Goal: Task Accomplishment & Management: Manage account settings

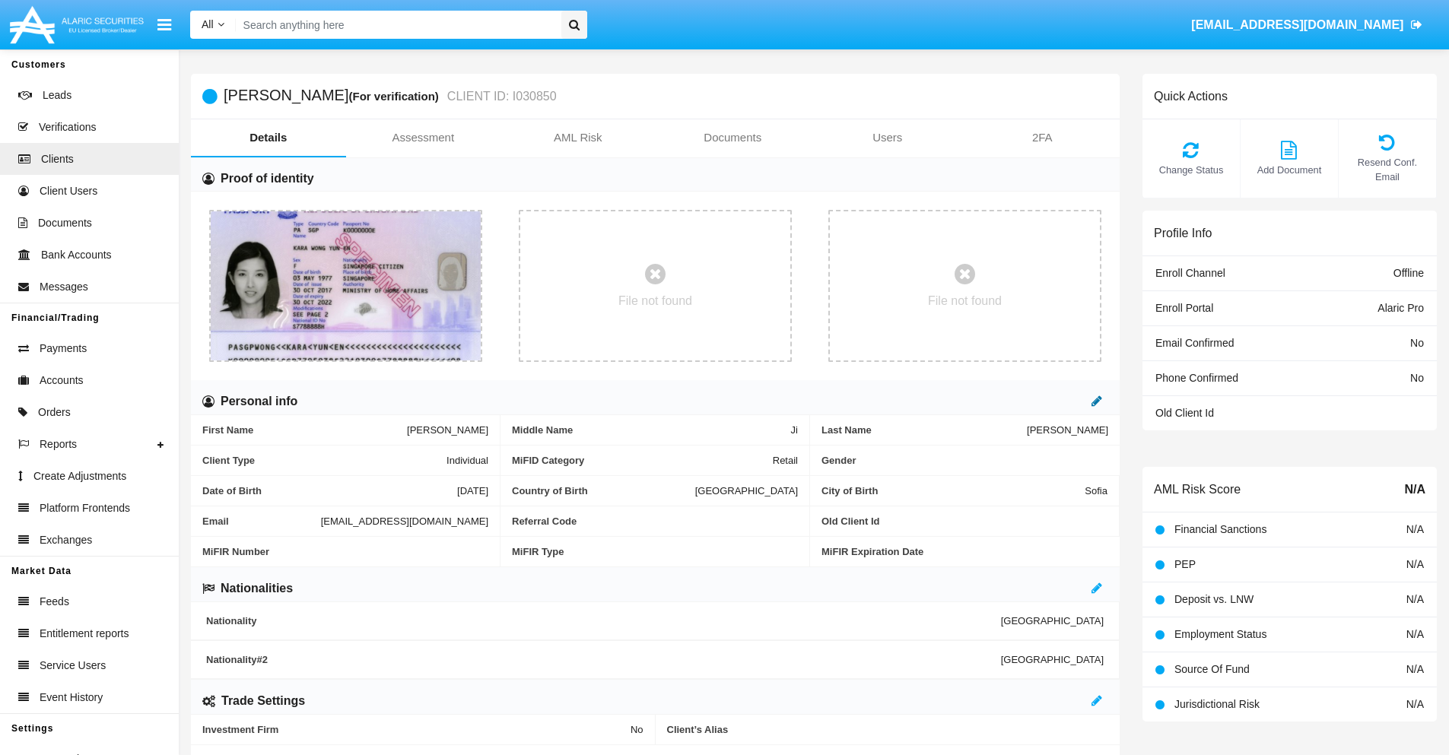
click at [1097, 401] on icon at bounding box center [1096, 401] width 11 height 12
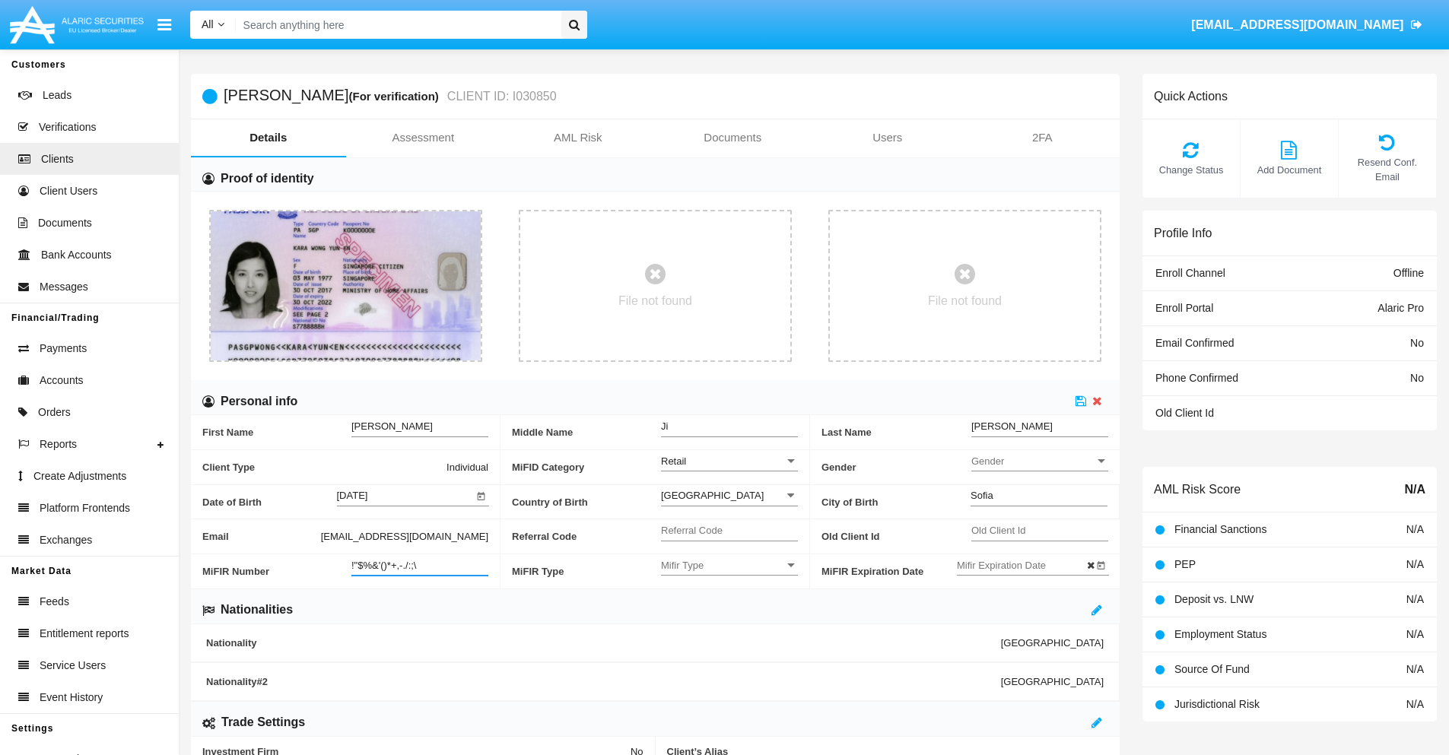
type input "!"$%&'()*+,-./:;\"
click at [1081, 401] on icon at bounding box center [1080, 401] width 11 height 12
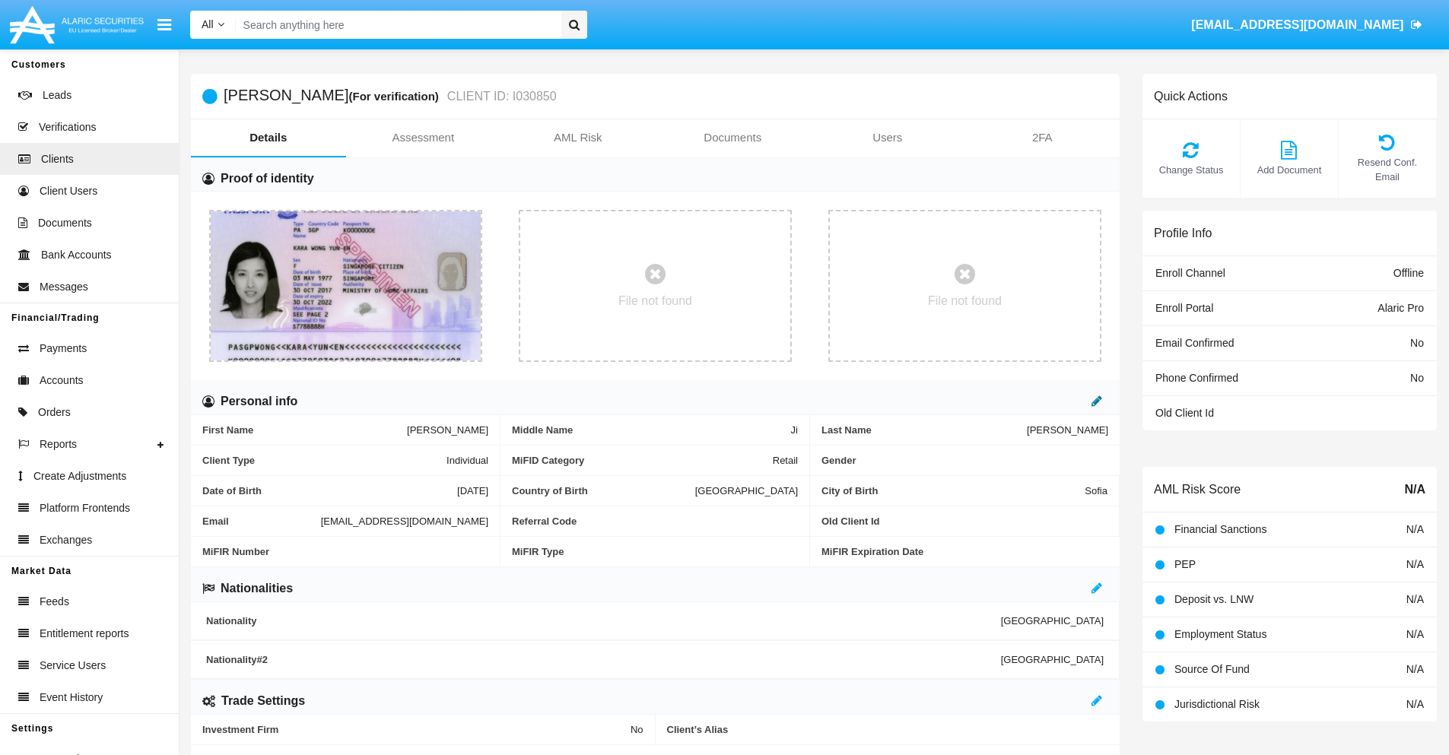
click at [1097, 401] on icon at bounding box center [1096, 401] width 11 height 12
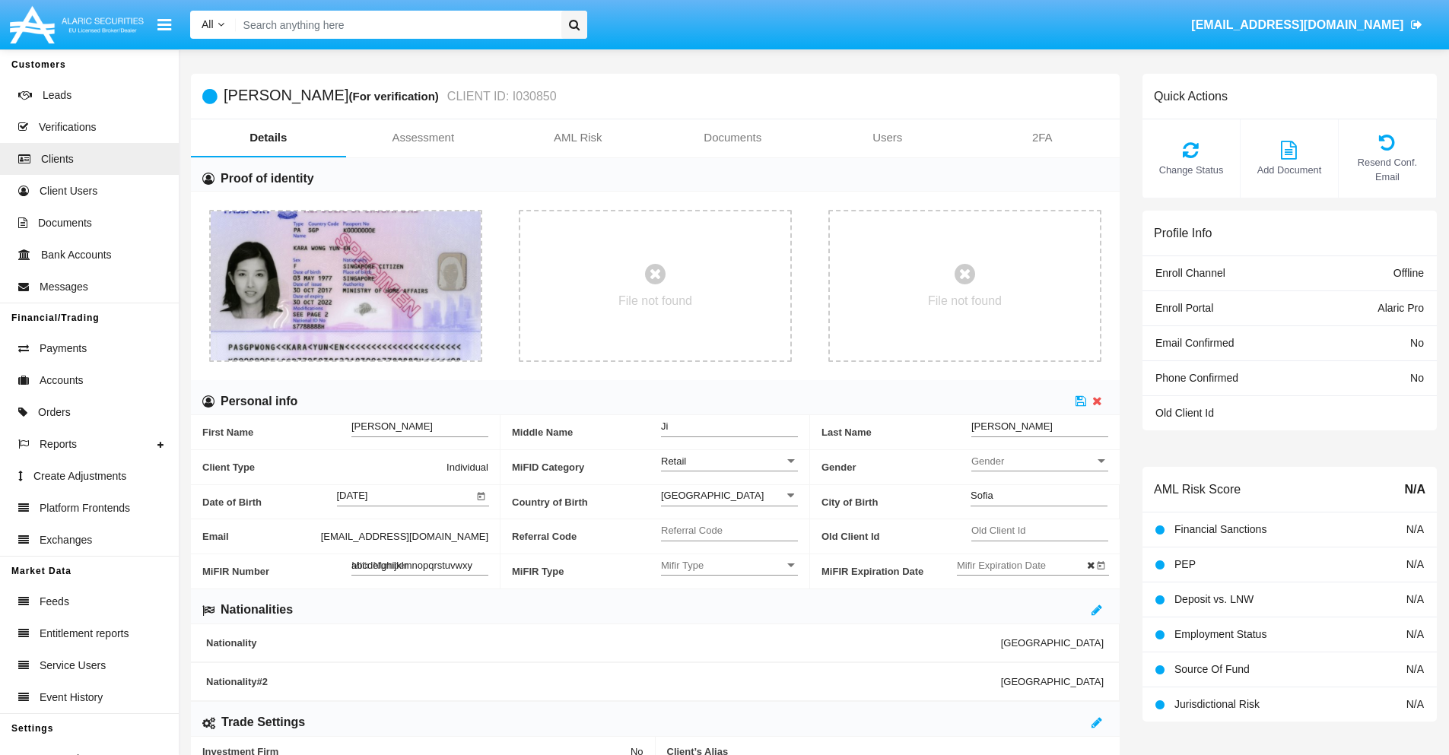
type input "abcdefghijklmnopqrstuvwxyz"
click at [1081, 401] on icon at bounding box center [1080, 401] width 11 height 12
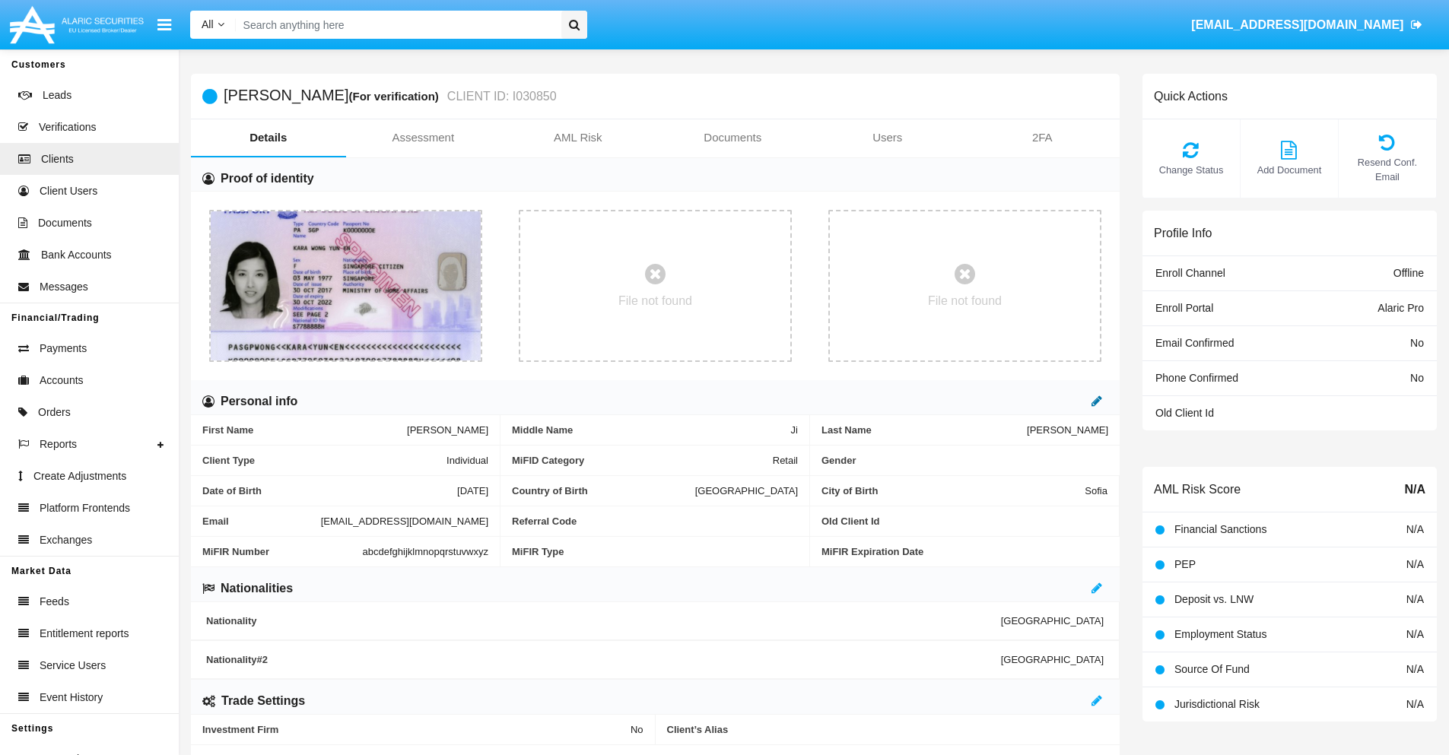
click at [1097, 401] on icon at bounding box center [1096, 401] width 11 height 12
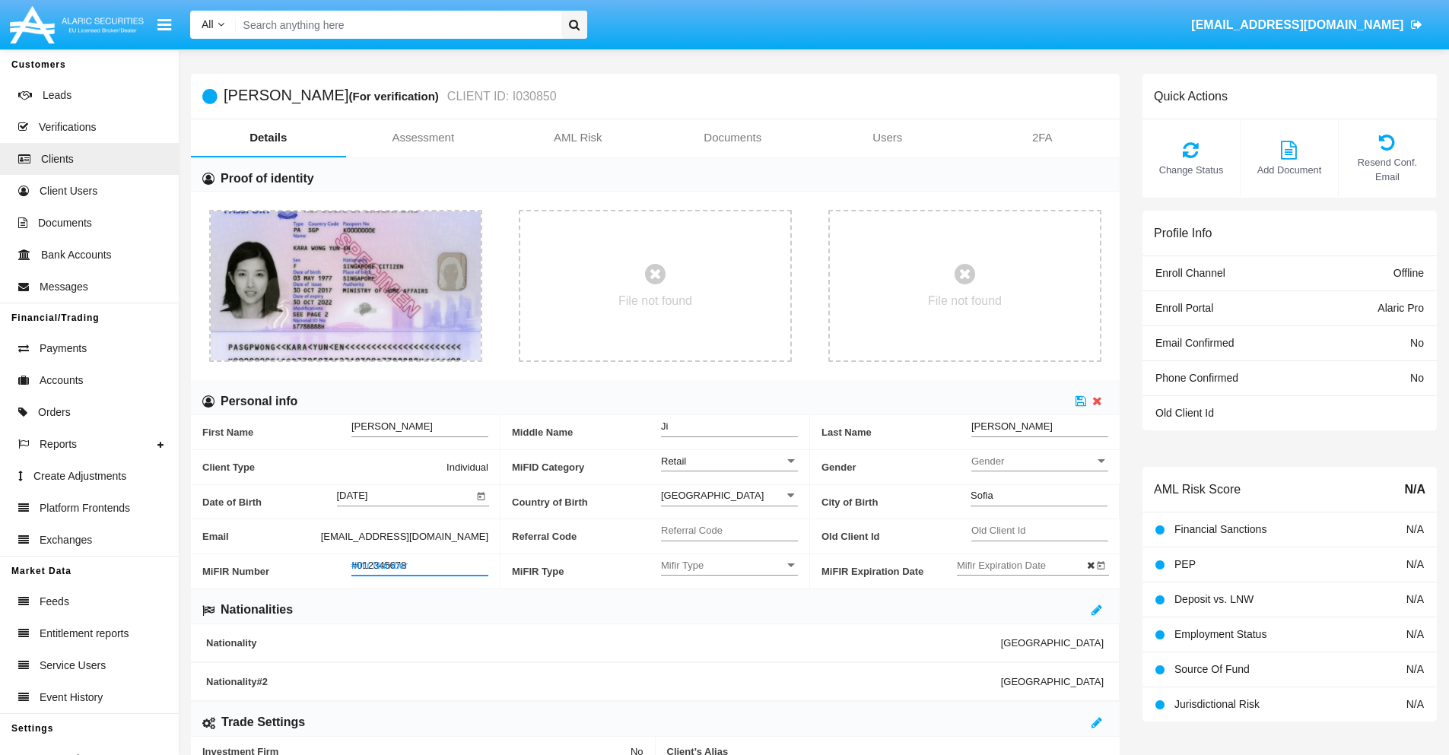
type input "#0123456789"
click at [1081, 401] on icon at bounding box center [1080, 401] width 11 height 12
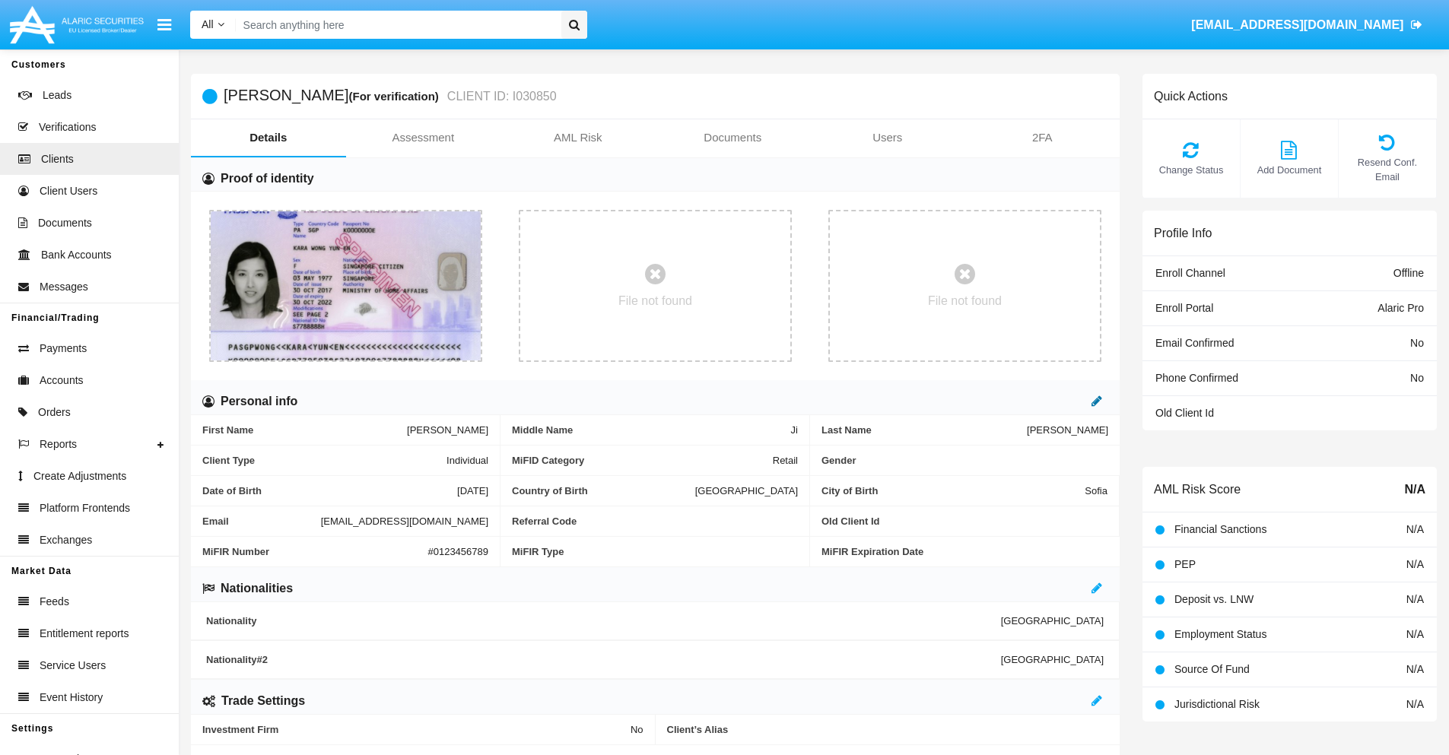
click at [1097, 401] on icon at bounding box center [1096, 401] width 11 height 12
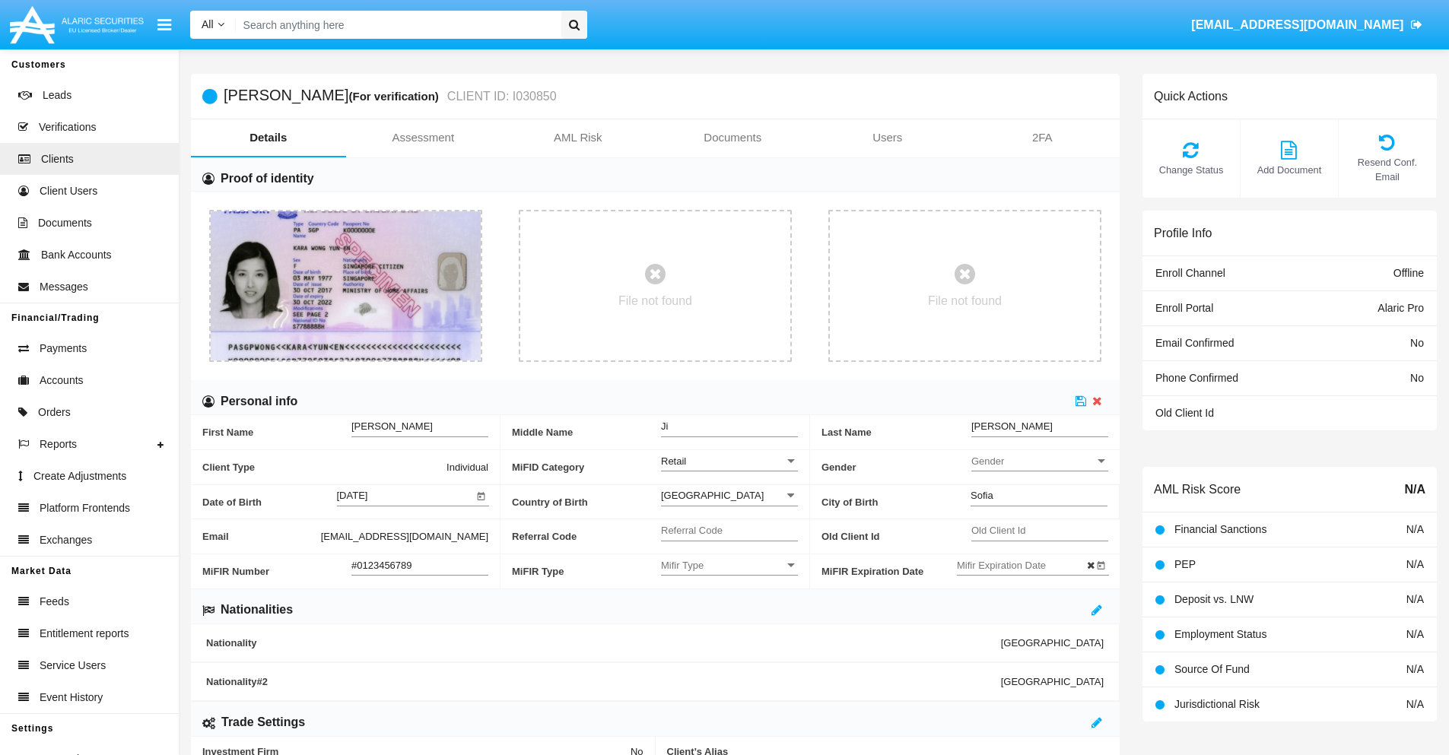
click at [420, 565] on input "#0123456789" at bounding box center [419, 565] width 137 height 13
click at [1081, 401] on icon at bounding box center [1080, 401] width 11 height 12
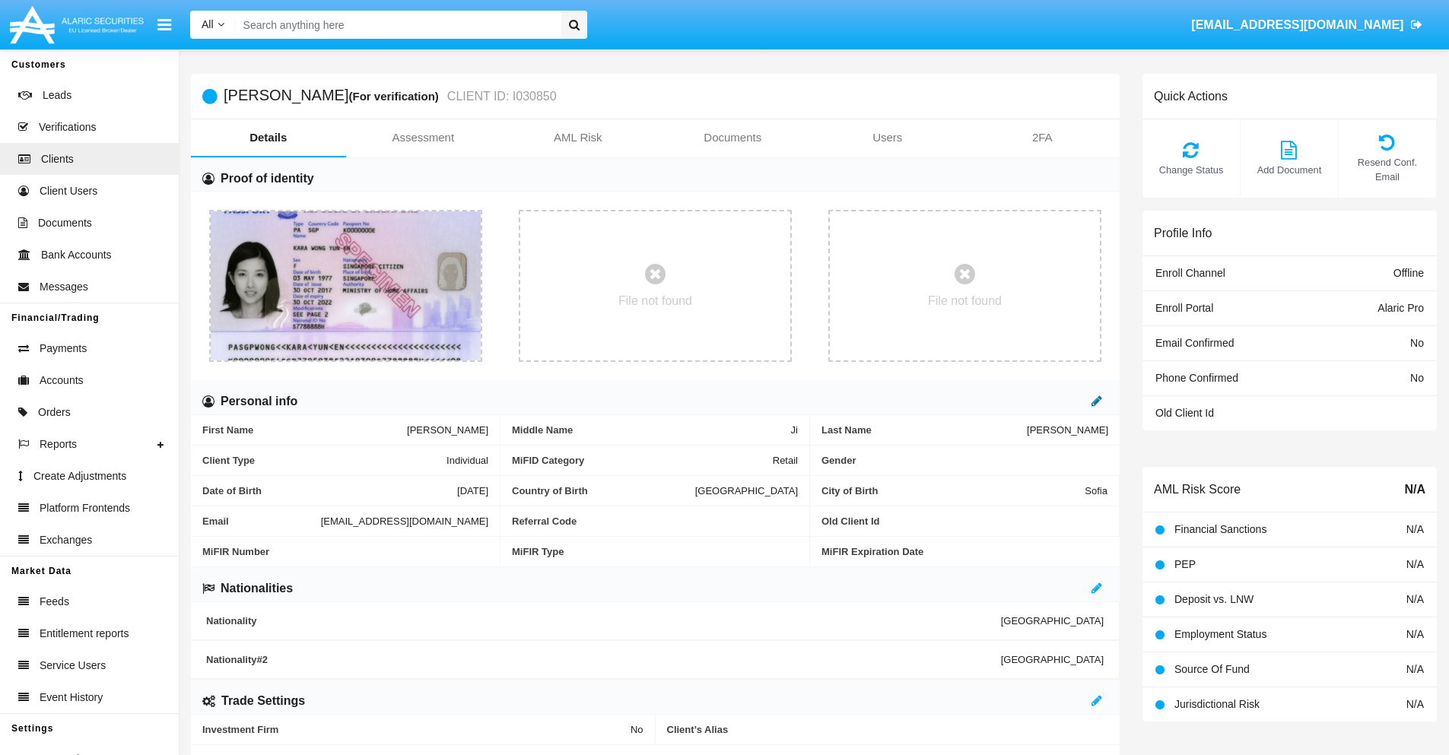
click at [1097, 401] on icon at bounding box center [1096, 401] width 11 height 12
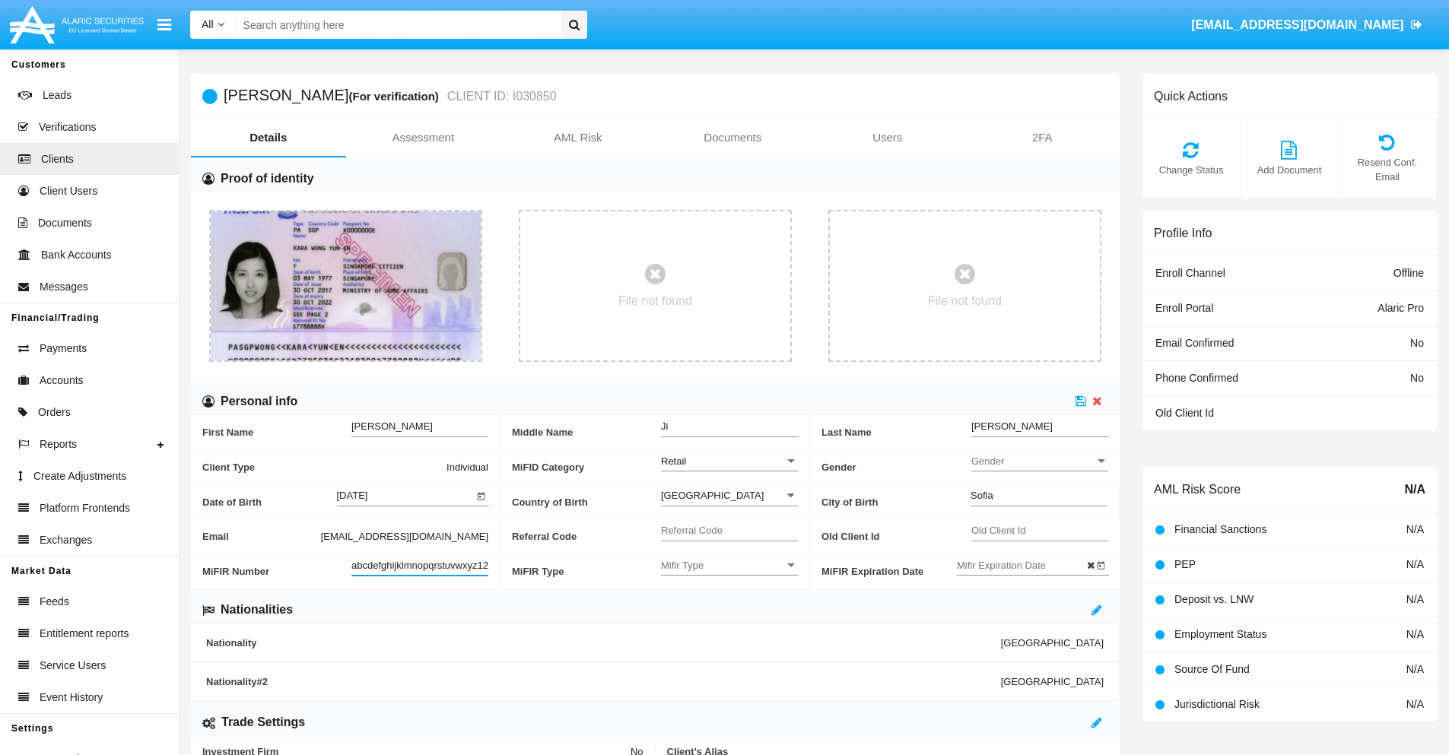
scroll to position [0, 11]
type input "abcdefghijklmnopqrstuvwxyz1234"
click at [1081, 401] on icon at bounding box center [1080, 401] width 11 height 12
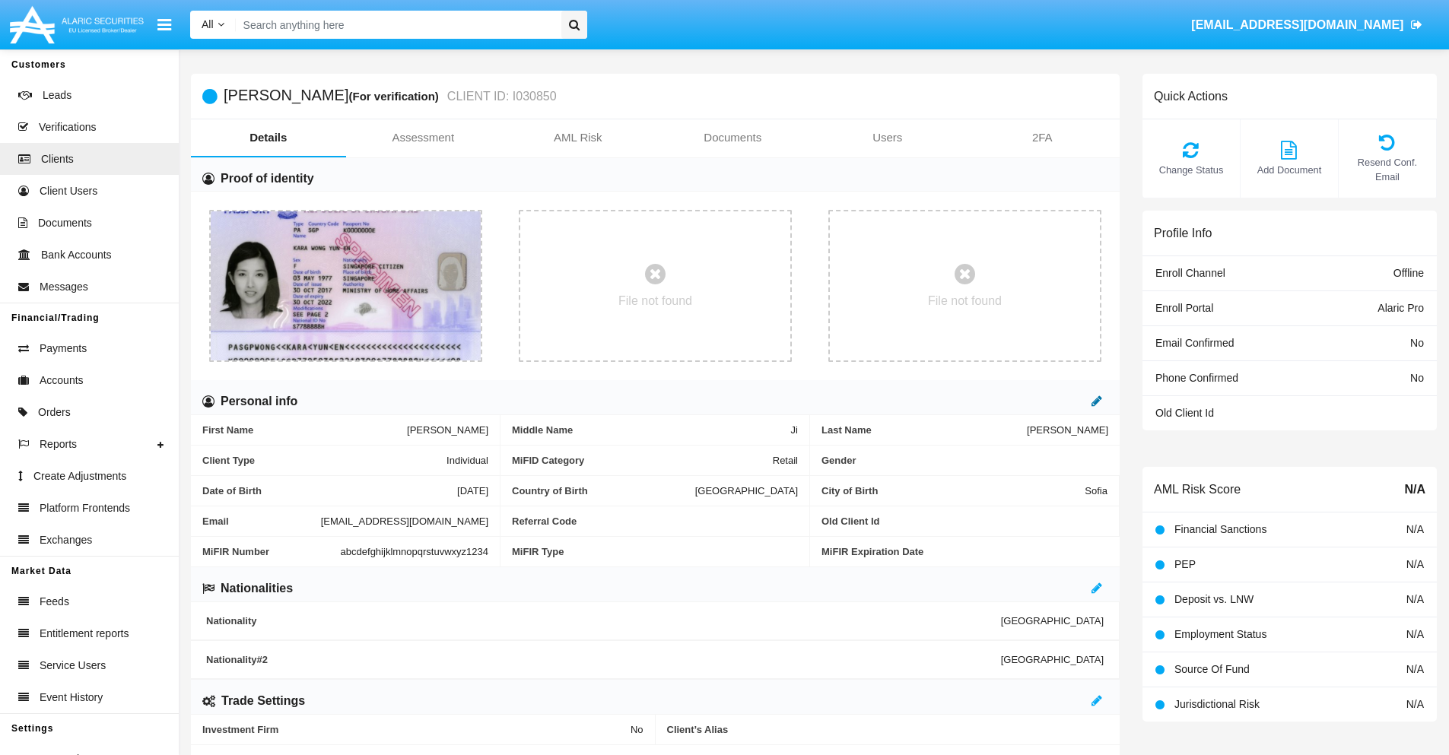
click at [1097, 401] on icon at bounding box center [1096, 401] width 11 height 12
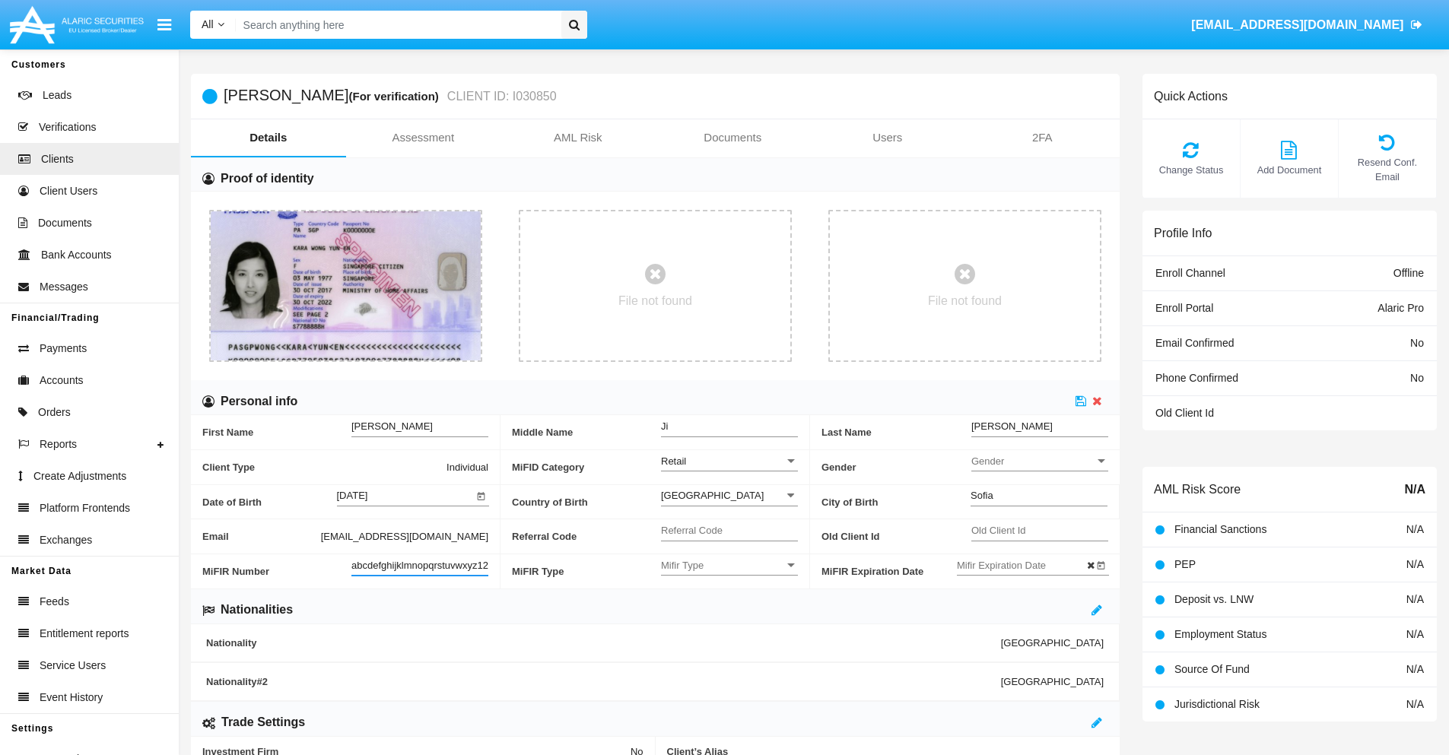
scroll to position [0, 16]
type input "abcdefghijklmnopqrstuvwxyz12345"
click at [1081, 401] on icon at bounding box center [1080, 401] width 11 height 12
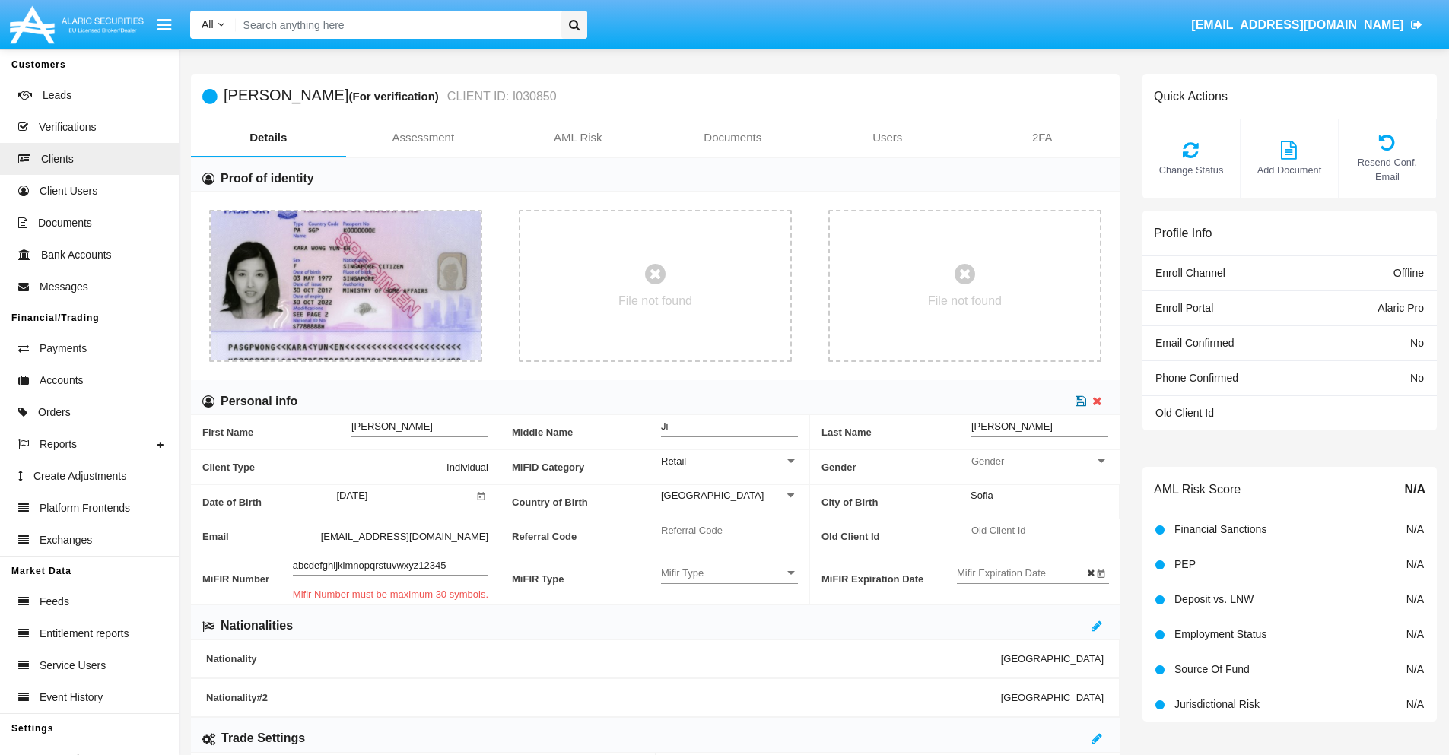
scroll to position [0, 0]
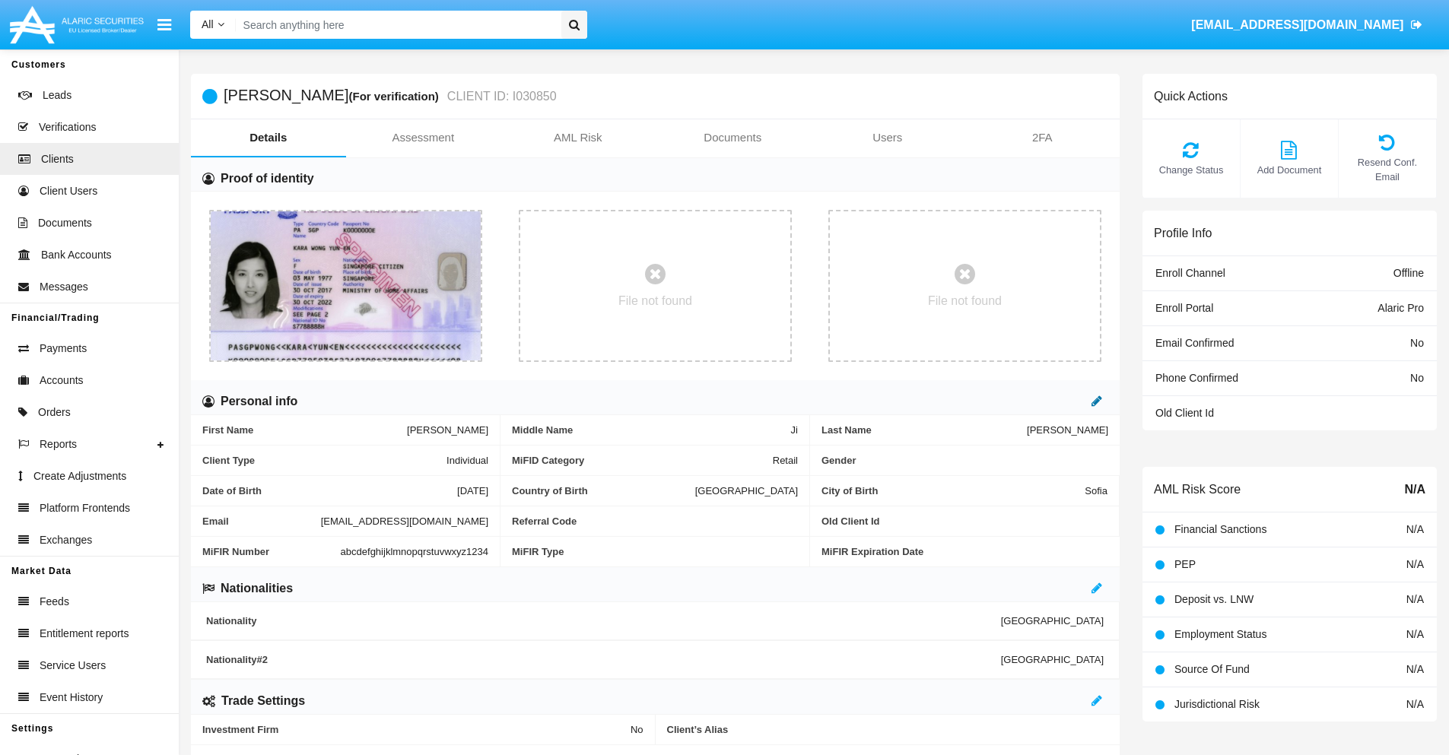
click at [1097, 401] on icon at bounding box center [1096, 401] width 11 height 12
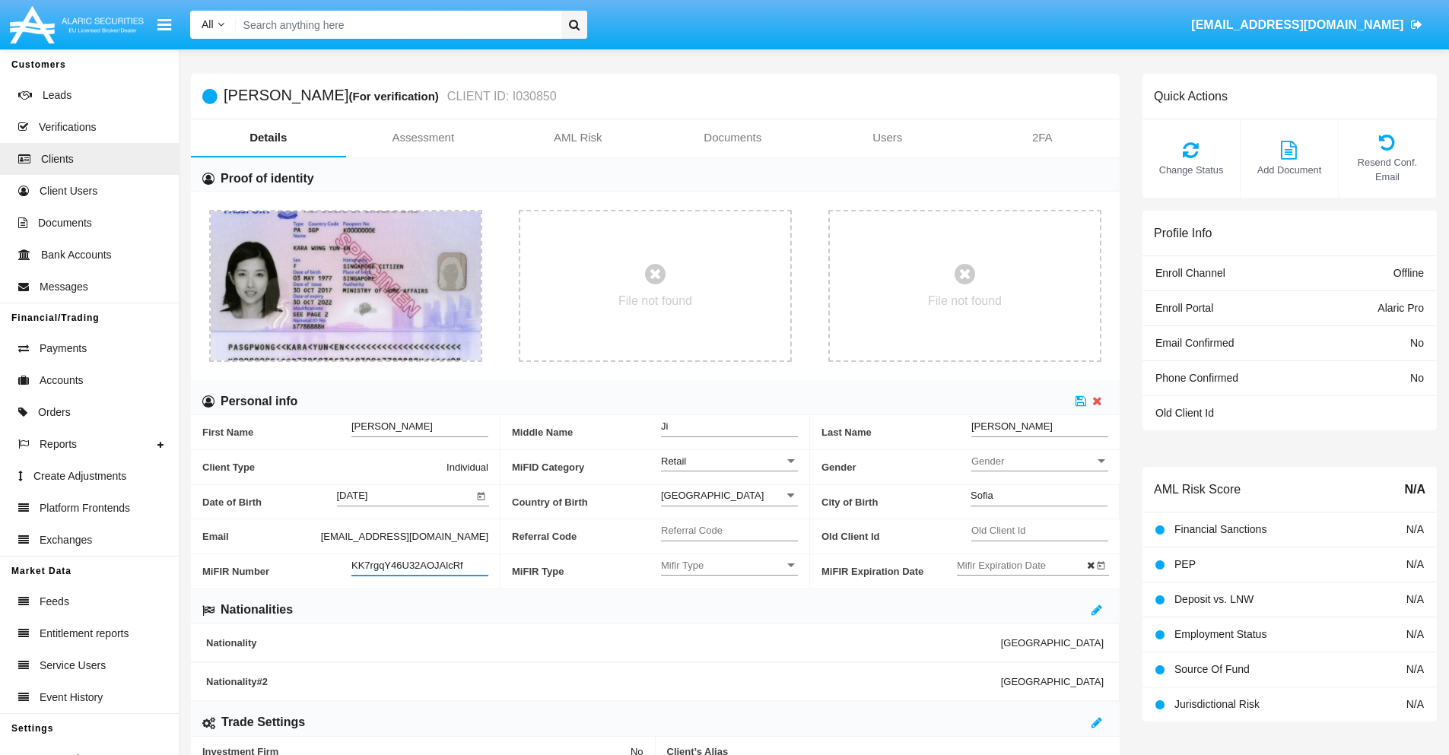
type input "KK7rgqY46U32AOJAlcRf"
click at [729, 565] on span "Mifir Type" at bounding box center [722, 565] width 123 height 13
click at [729, 603] on span "CONCAT" at bounding box center [729, 604] width 137 height 30
click at [1024, 565] on input "Mifir Expiration Date" at bounding box center [1025, 565] width 137 height 13
click at [1001, 309] on span "[DATE]" at bounding box center [989, 310] width 33 height 12
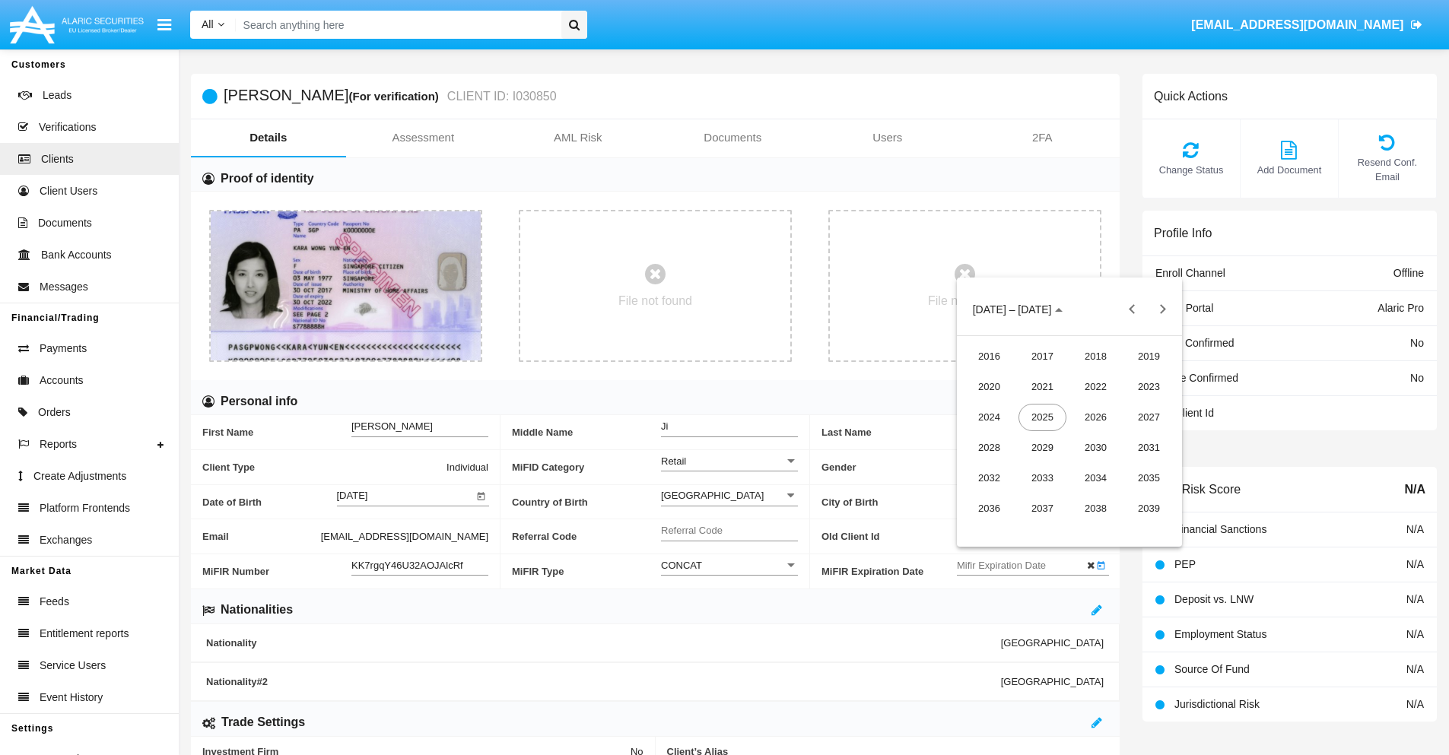
click at [1095, 447] on div "2030" at bounding box center [1095, 447] width 48 height 27
click at [989, 386] on div "JAN" at bounding box center [989, 386] width 48 height 27
click at [1038, 405] on div "1" at bounding box center [1038, 405] width 27 height 27
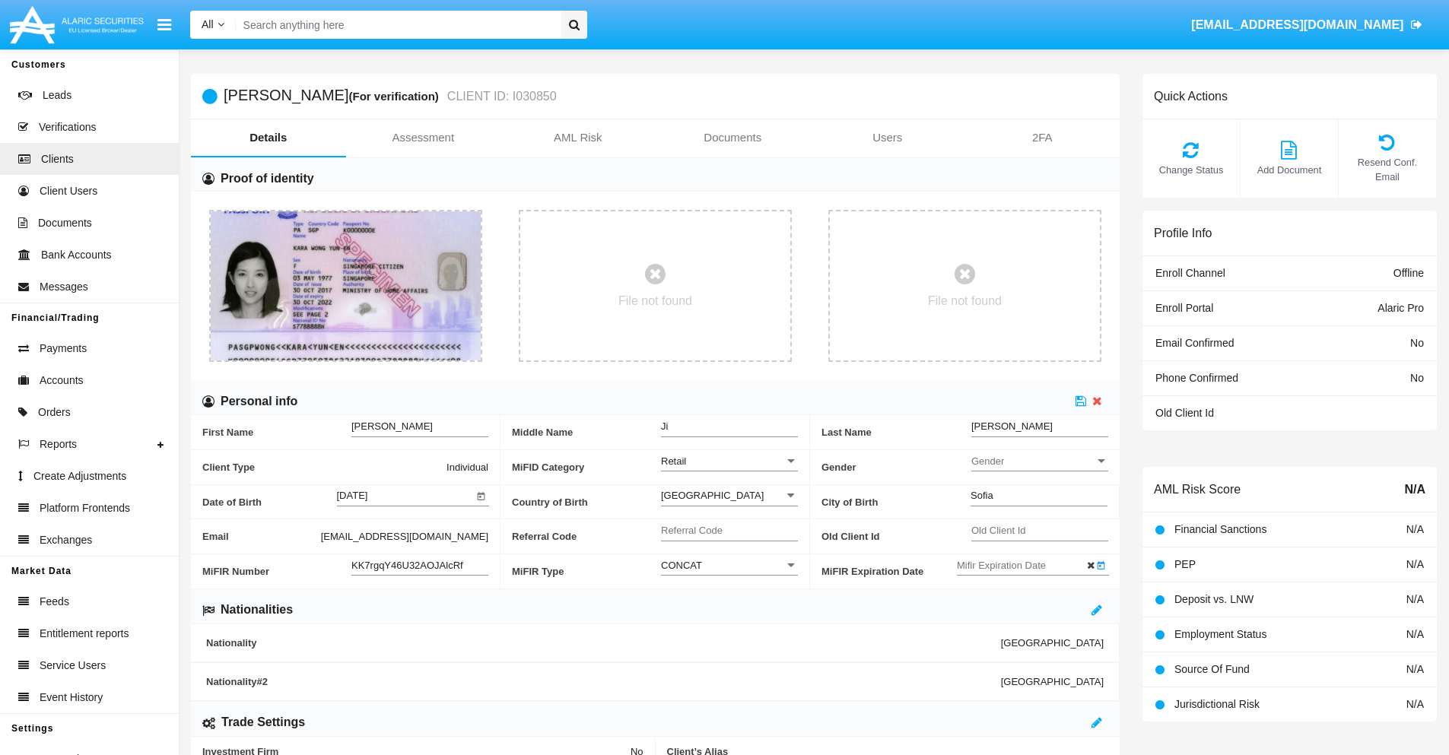
type input "[DATE]"
click at [1081, 401] on icon at bounding box center [1080, 401] width 11 height 12
